Goal: Navigation & Orientation: Find specific page/section

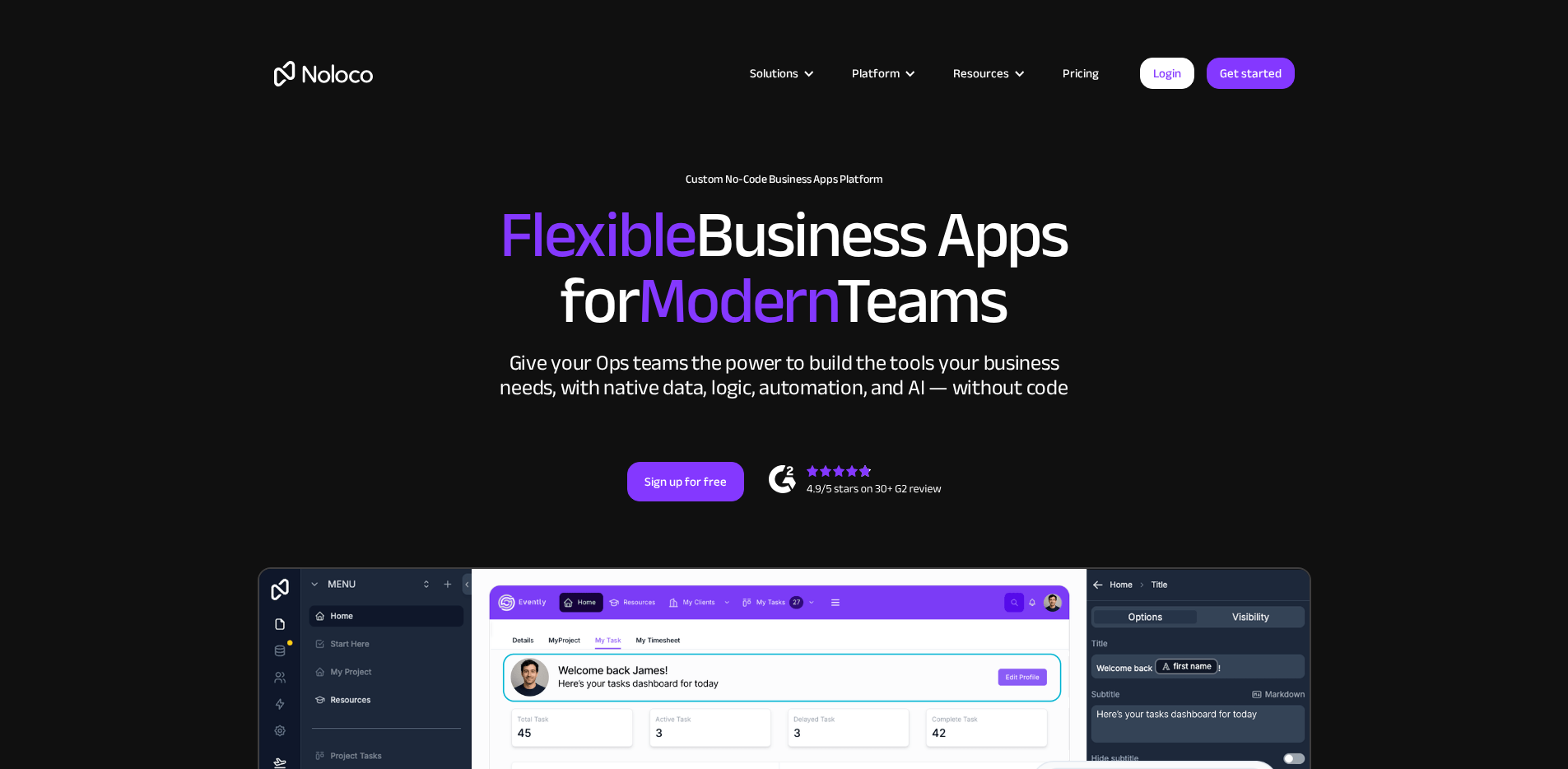
click at [1150, 67] on link "Login" at bounding box center [1167, 73] width 55 height 32
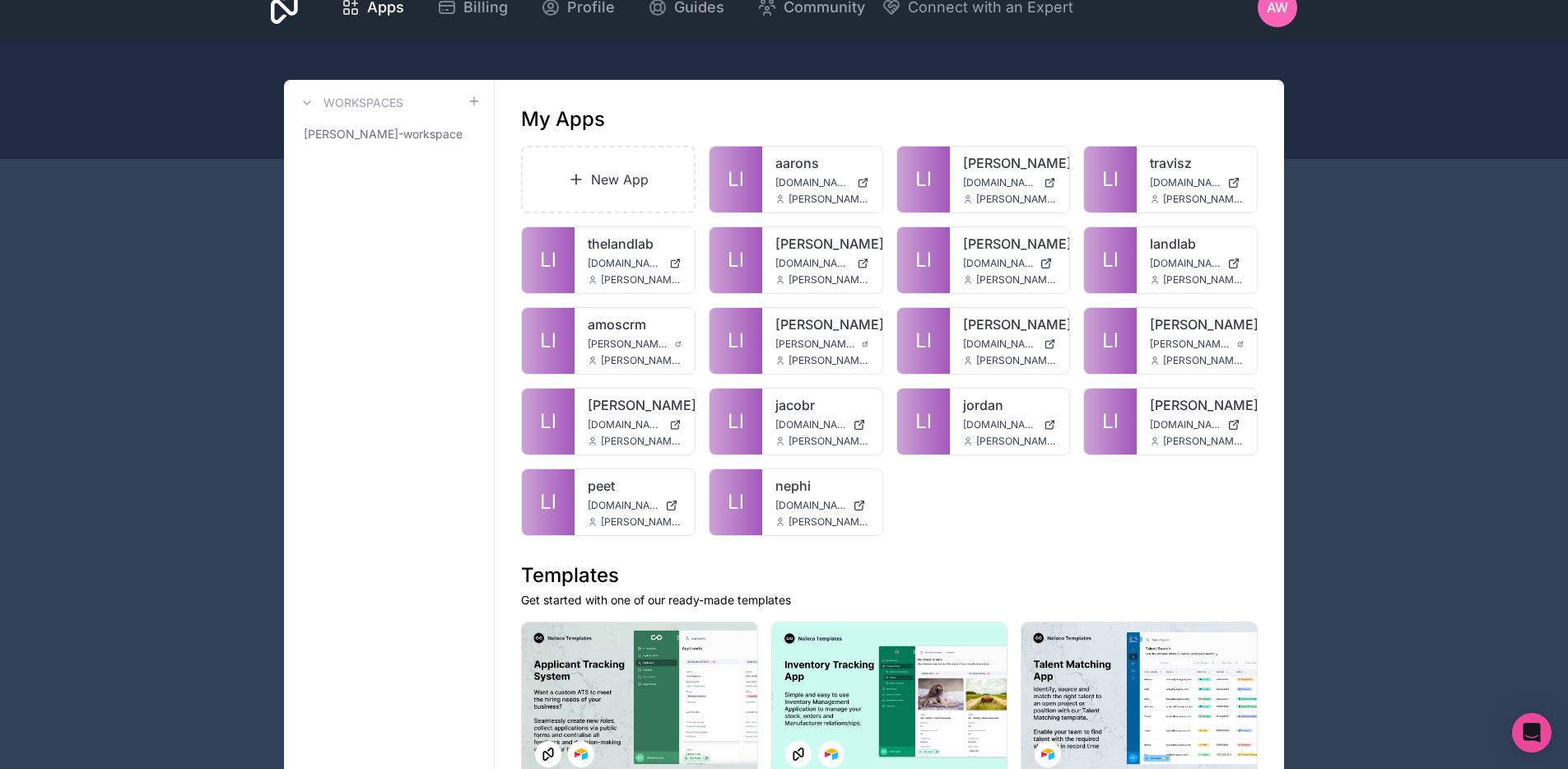
scroll to position [26, 0]
click at [0, 0] on icon at bounding box center [0, 0] width 0 height 0
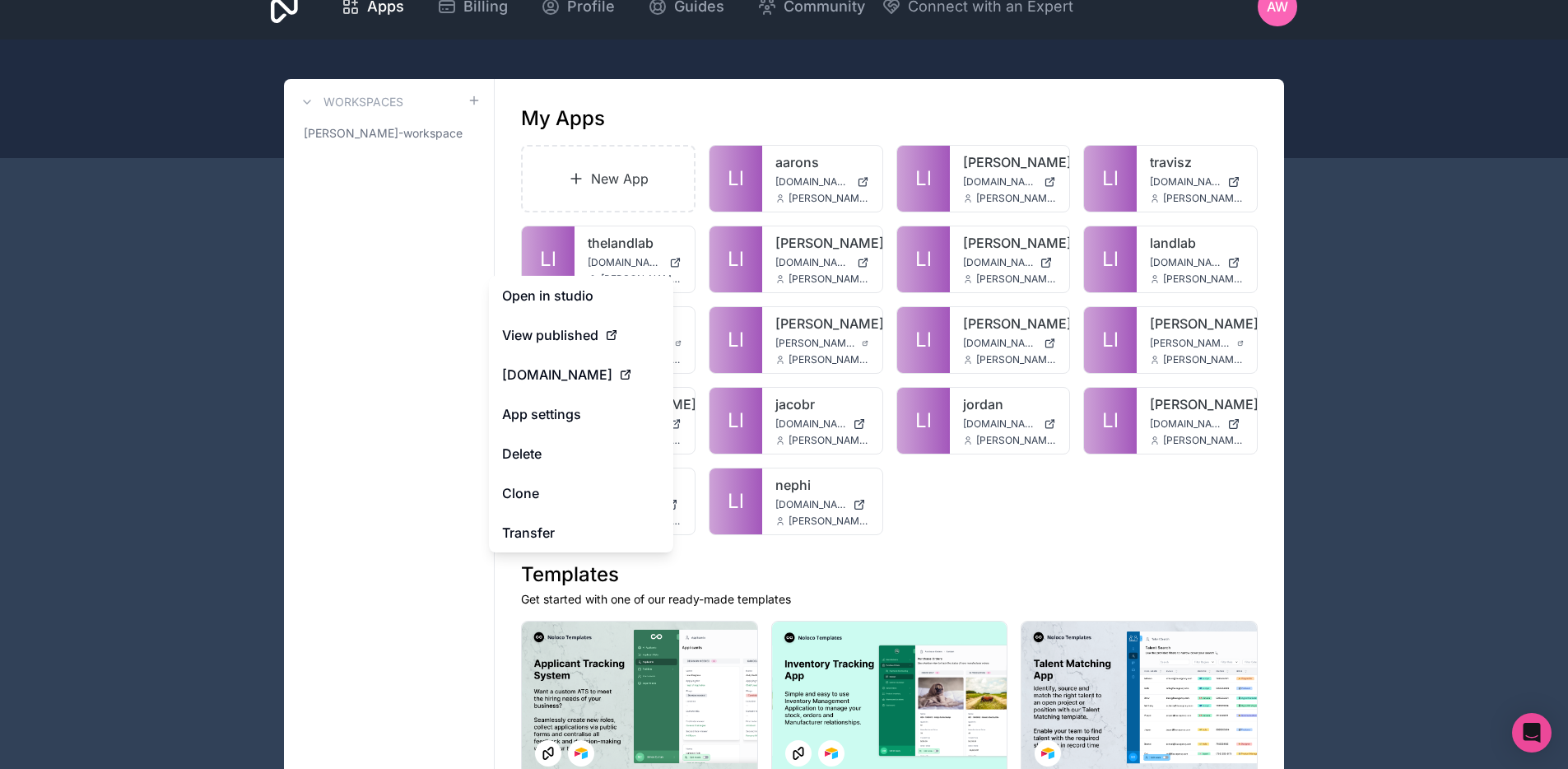
click at [598, 292] on link "Open in studio" at bounding box center [581, 296] width 184 height 40
